Goal: Task Accomplishment & Management: Manage account settings

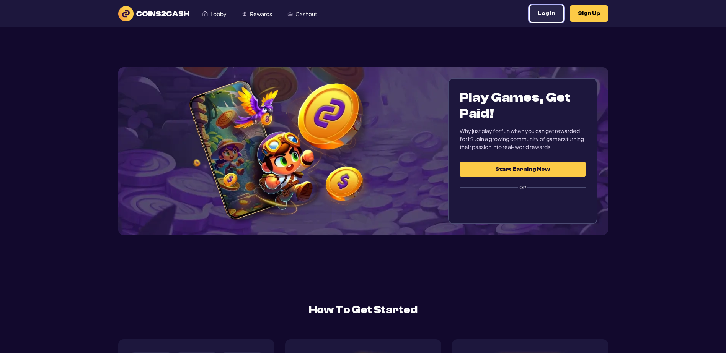
click at [529, 20] on button "Log In" at bounding box center [546, 13] width 34 height 16
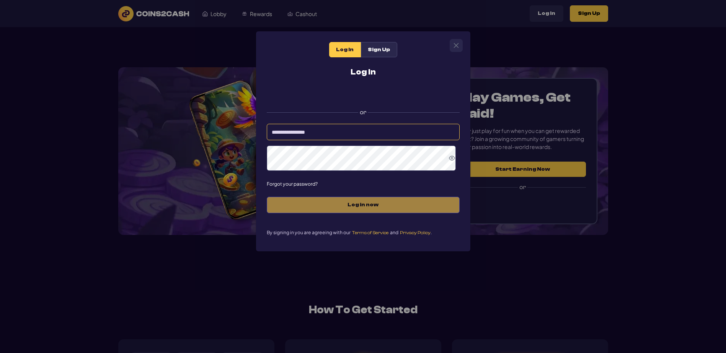
type input "*********"
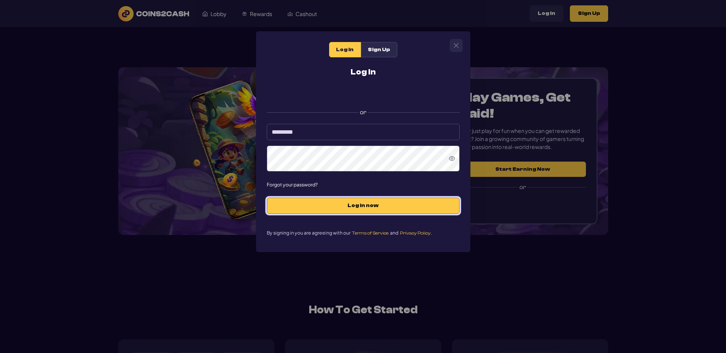
click at [369, 214] on button "Log in now" at bounding box center [363, 206] width 193 height 16
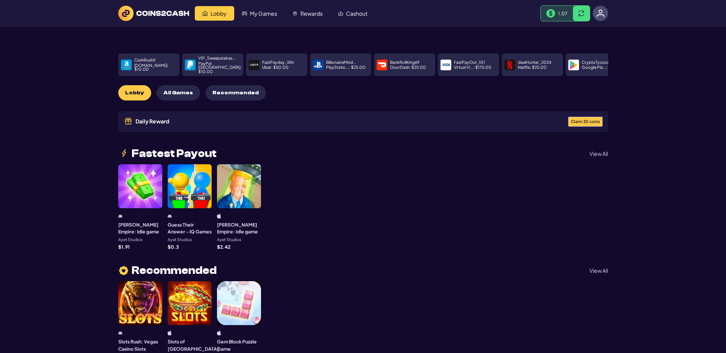
click at [571, 124] on span "Claim 20 coins" at bounding box center [585, 122] width 29 height 4
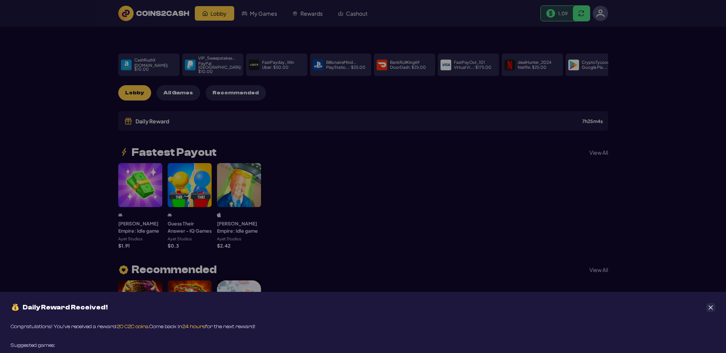
click at [714, 303] on button "Close" at bounding box center [710, 307] width 9 height 9
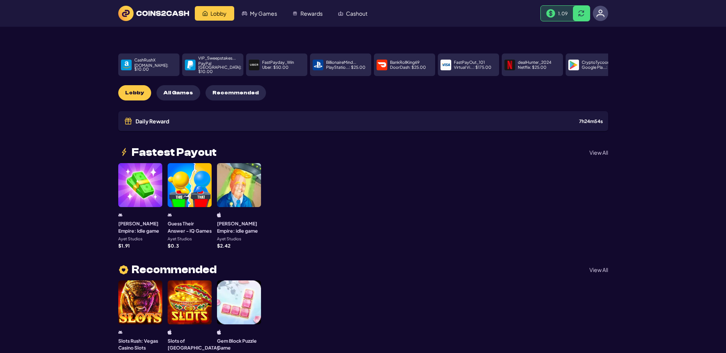
click at [193, 96] on span "All Games" at bounding box center [177, 93] width 29 height 7
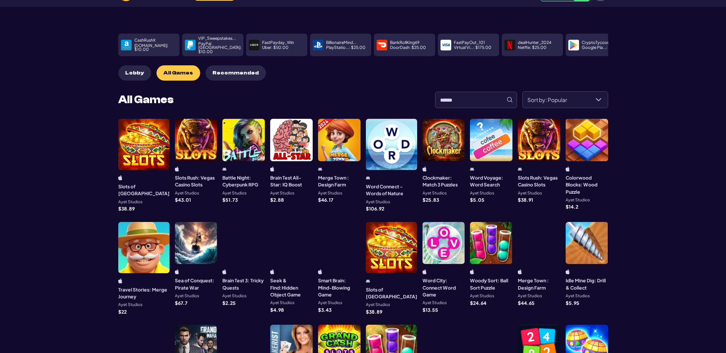
scroll to position [38, 0]
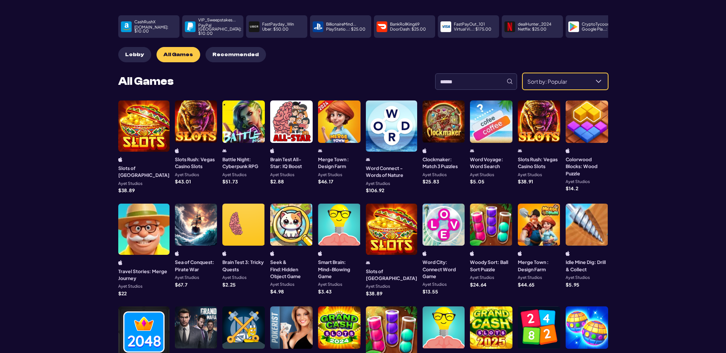
click at [589, 89] on div "Sort by: Popular" at bounding box center [598, 81] width 18 height 16
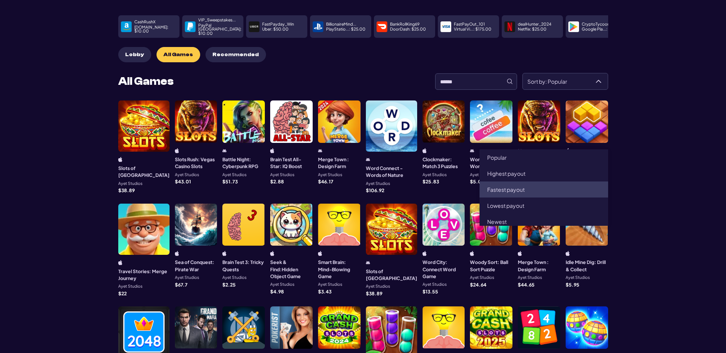
click at [524, 193] on span "Fastest payout" at bounding box center [505, 189] width 37 height 7
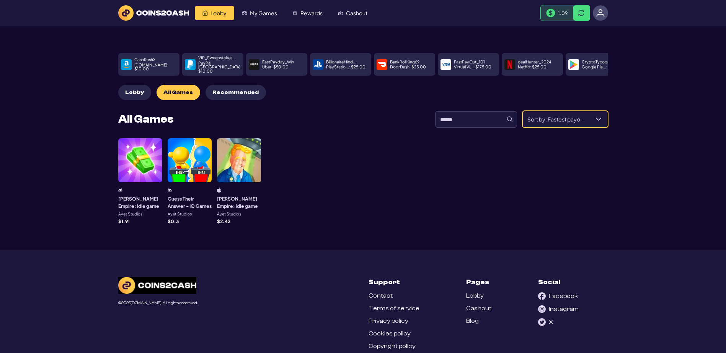
scroll to position [0, 0]
click at [599, 128] on div "Sort by: Fastest payout" at bounding box center [598, 120] width 18 height 16
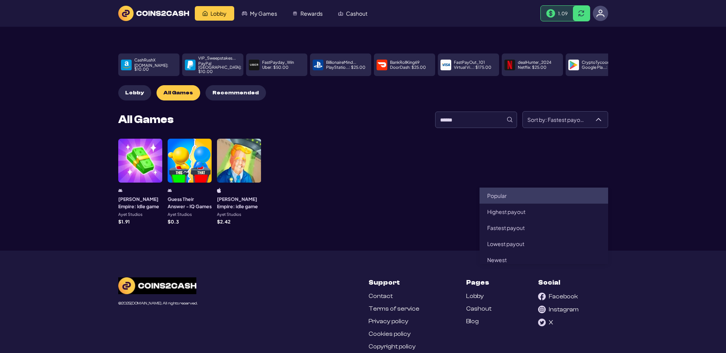
click at [565, 204] on li "Popular" at bounding box center [543, 196] width 129 height 16
type input "*******"
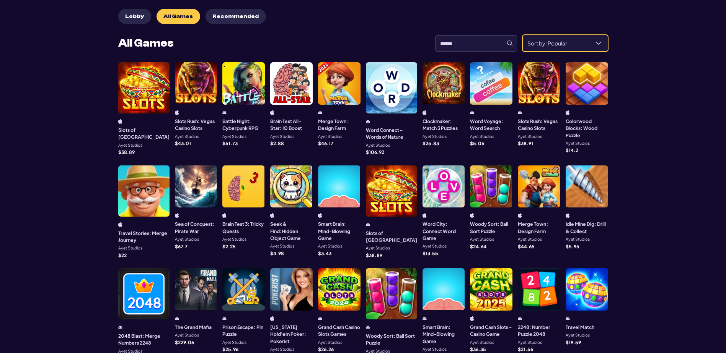
scroll to position [115, 0]
